Goal: Task Accomplishment & Management: Manage account settings

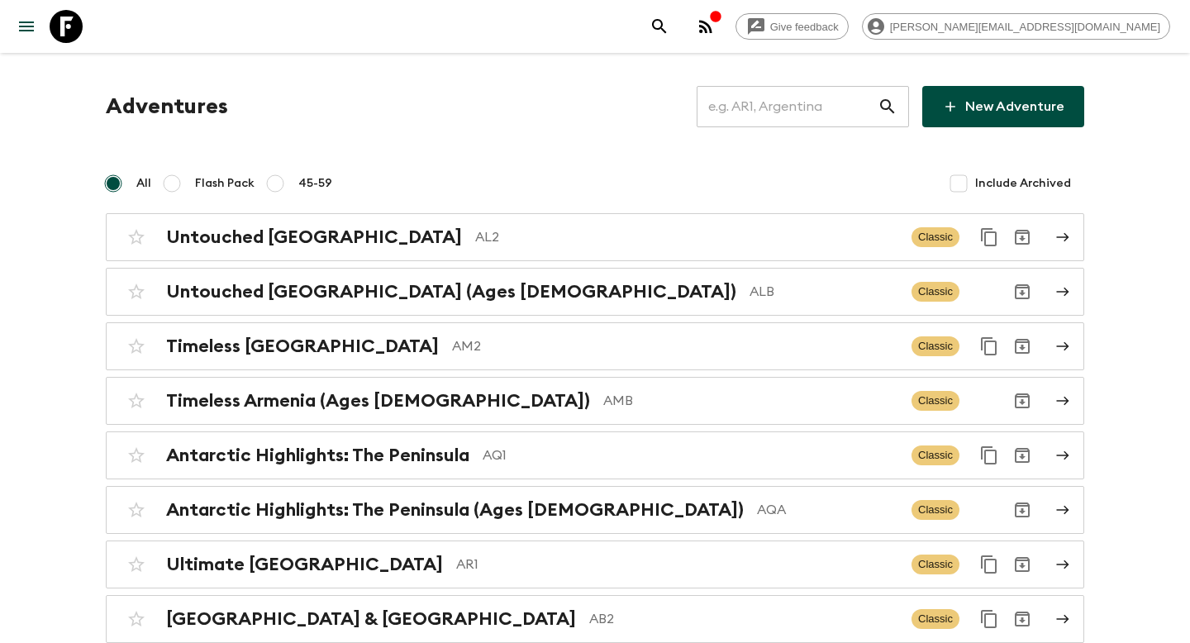
click at [765, 112] on input "text" at bounding box center [787, 106] width 181 height 46
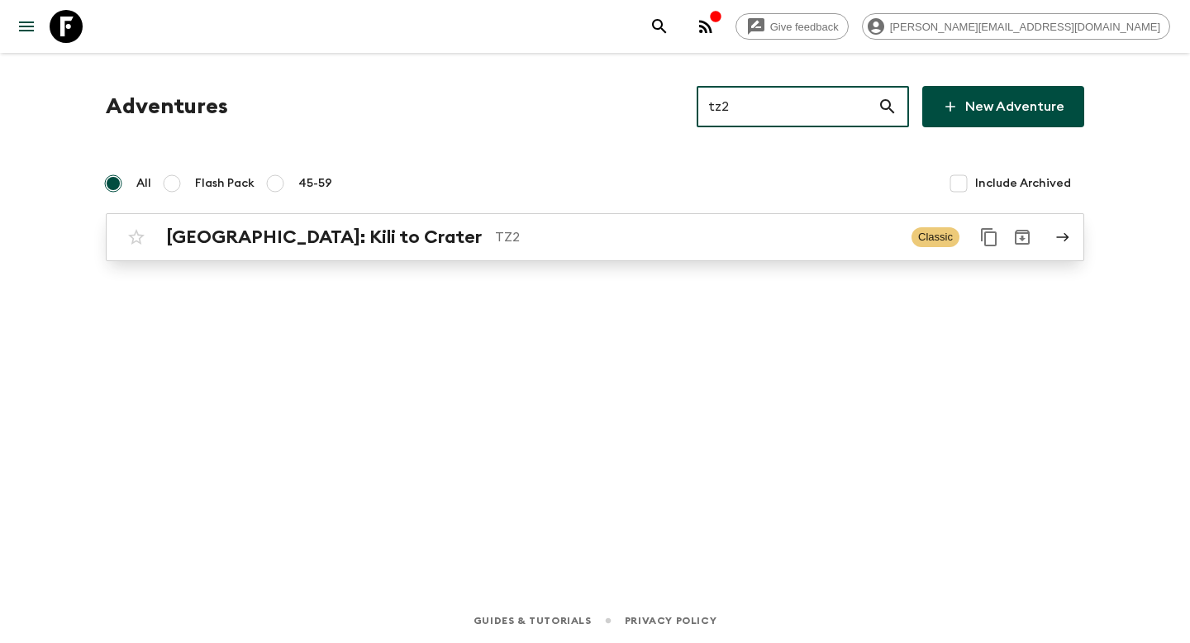
type input "tz2"
click at [589, 236] on p "TZ2" at bounding box center [696, 237] width 403 height 20
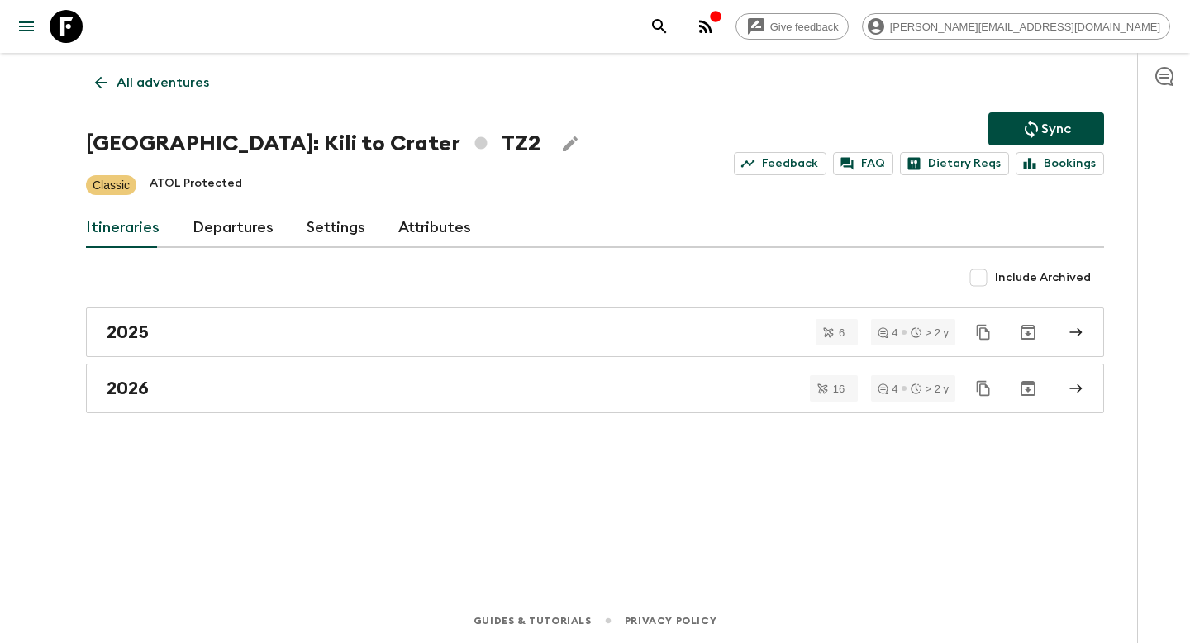
click at [222, 229] on link "Departures" at bounding box center [233, 228] width 81 height 40
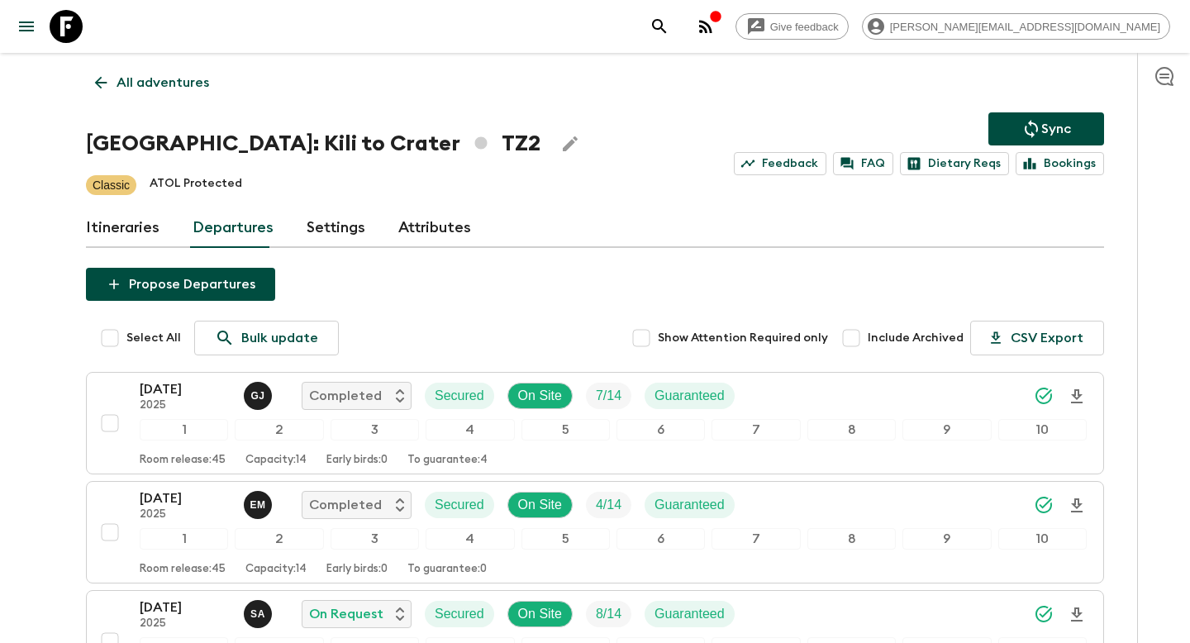
scroll to position [832, 0]
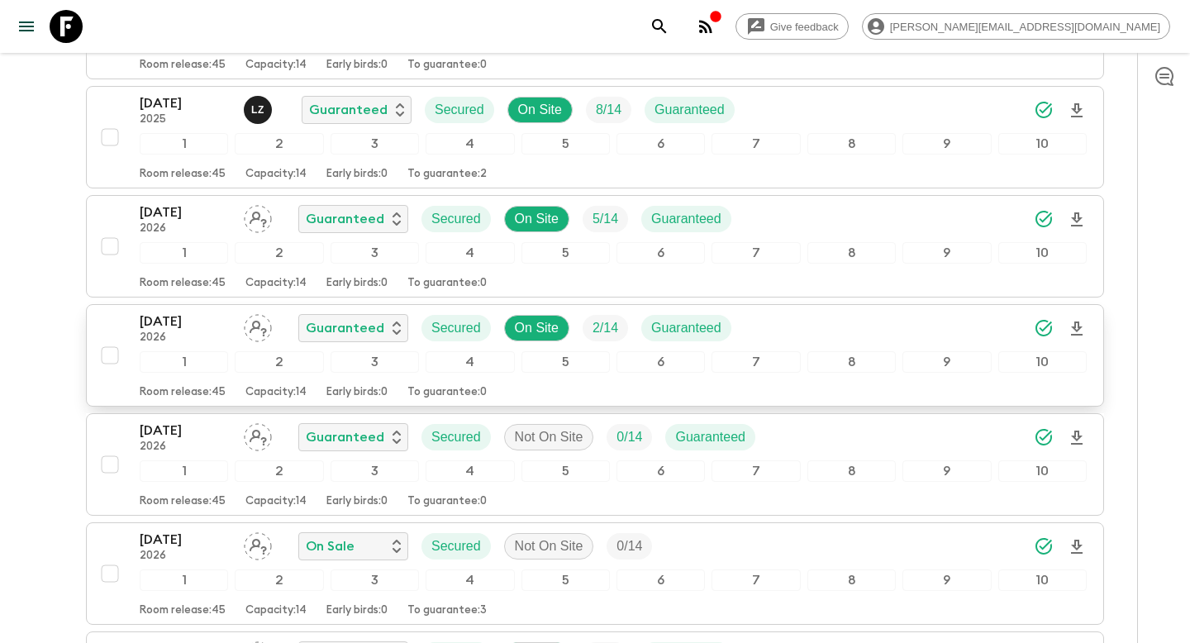
click at [847, 329] on div "[DATE] 2026 Guaranteed Secured On Site 2 / 14 Guaranteed" at bounding box center [613, 328] width 947 height 33
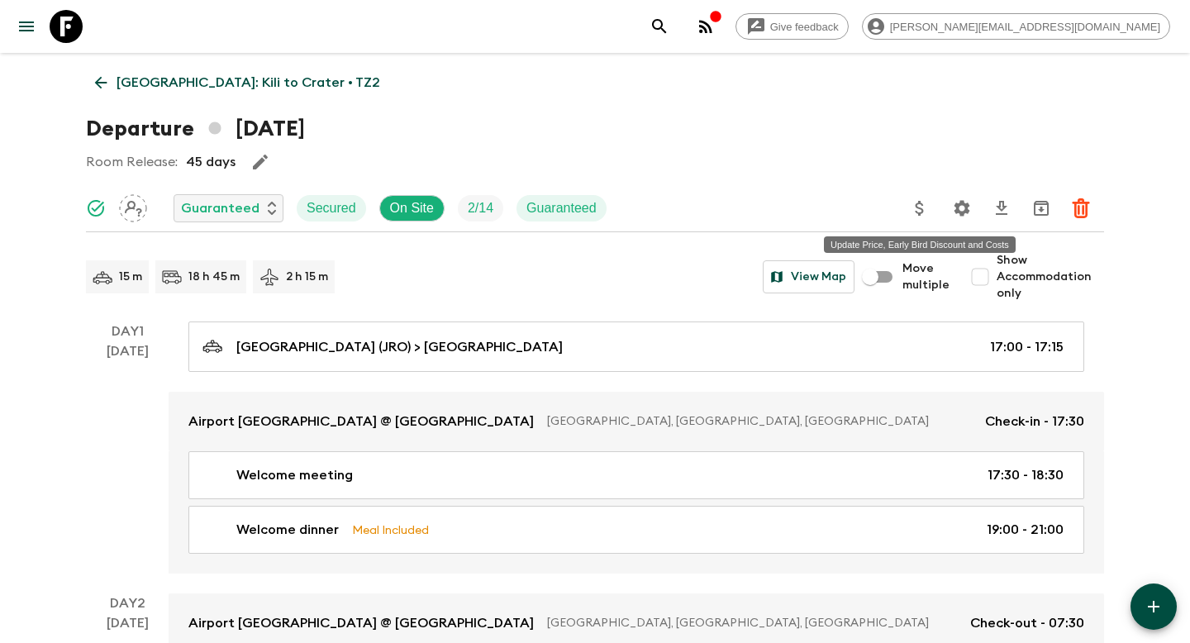
click at [913, 213] on icon "Update Price, Early Bird Discount and Costs" at bounding box center [920, 208] width 20 height 20
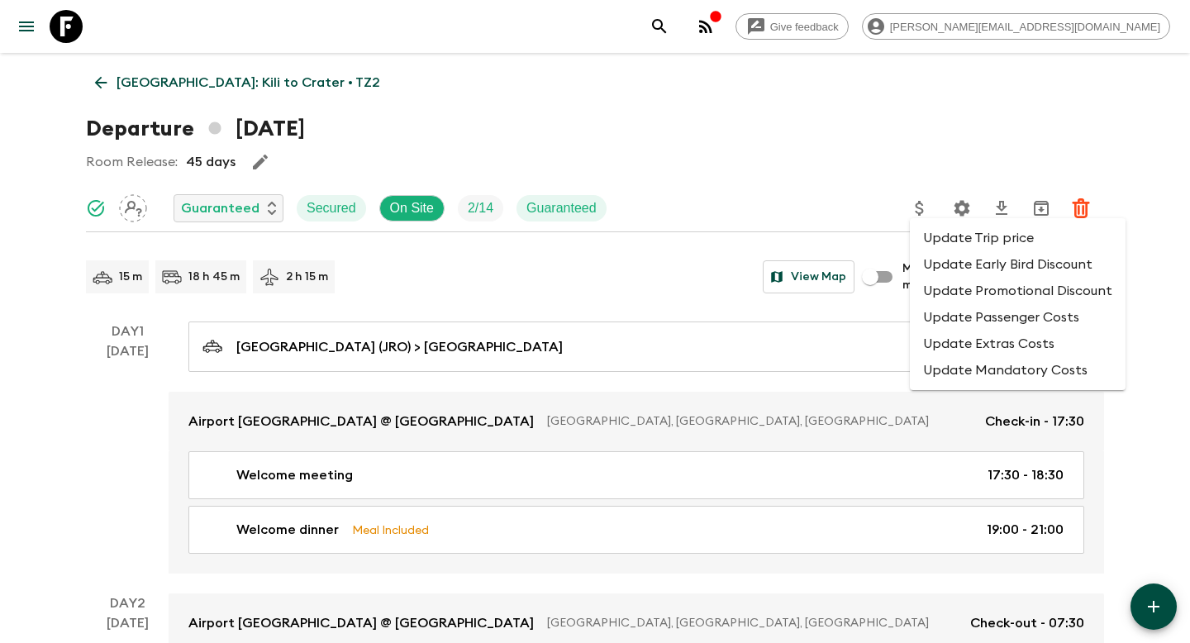
click at [929, 291] on li "Update Promotional Discount" at bounding box center [1018, 291] width 216 height 26
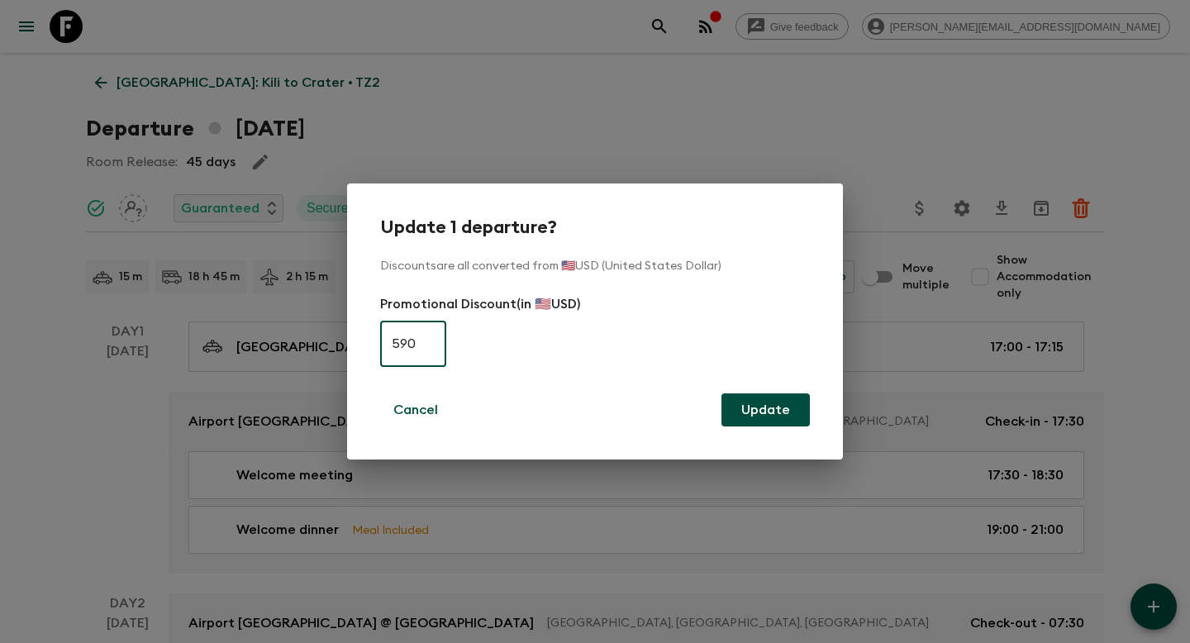
click at [391, 348] on input "590" at bounding box center [413, 344] width 66 height 46
type input "0"
click at [760, 406] on button "Update" at bounding box center [766, 409] width 88 height 33
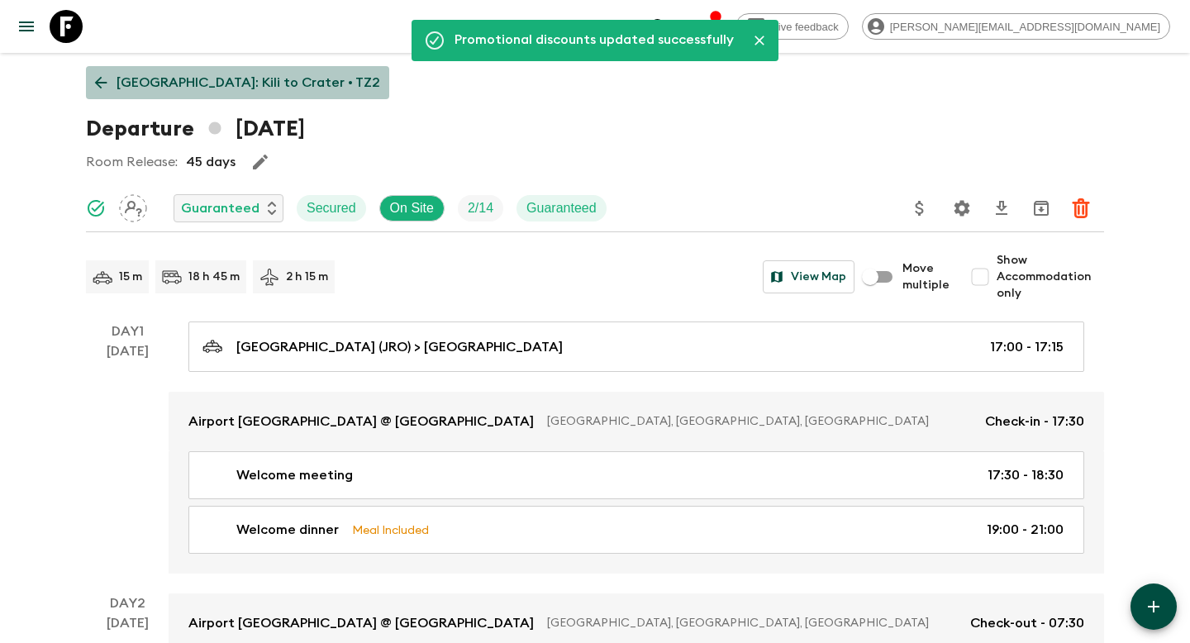
click at [241, 90] on p "[GEOGRAPHIC_DATA]: Kili to Crater • TZ2" at bounding box center [249, 83] width 264 height 20
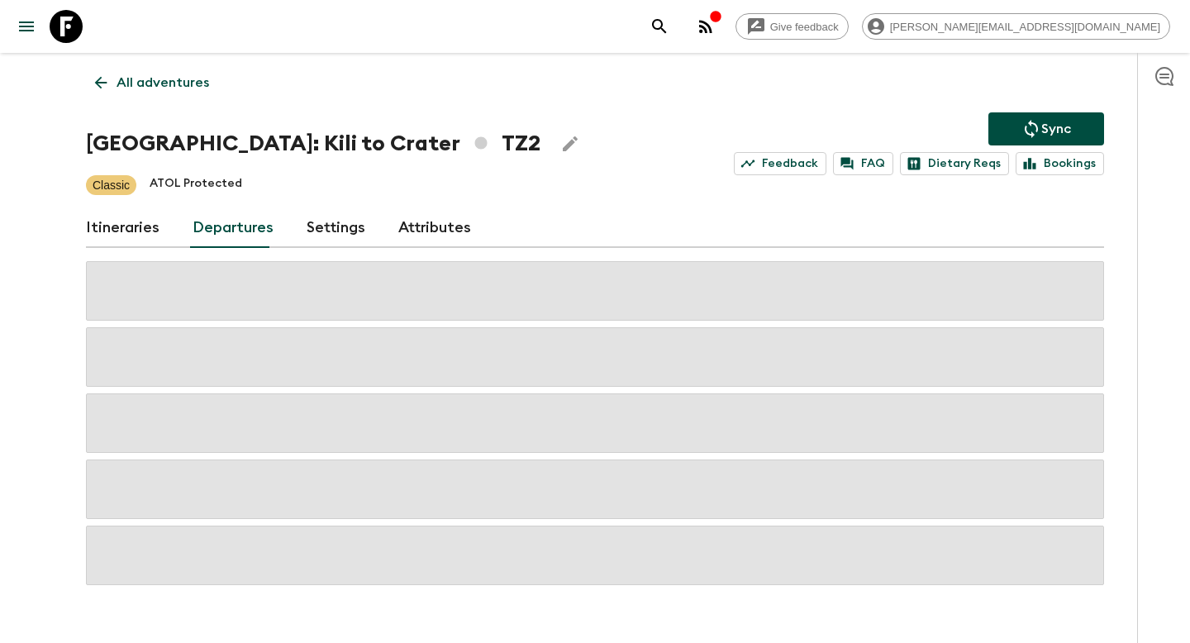
click at [1032, 127] on icon "Sync adventure departures to the booking engine" at bounding box center [1032, 129] width 20 height 20
